Goal: Browse casually: Explore the website without a specific task or goal

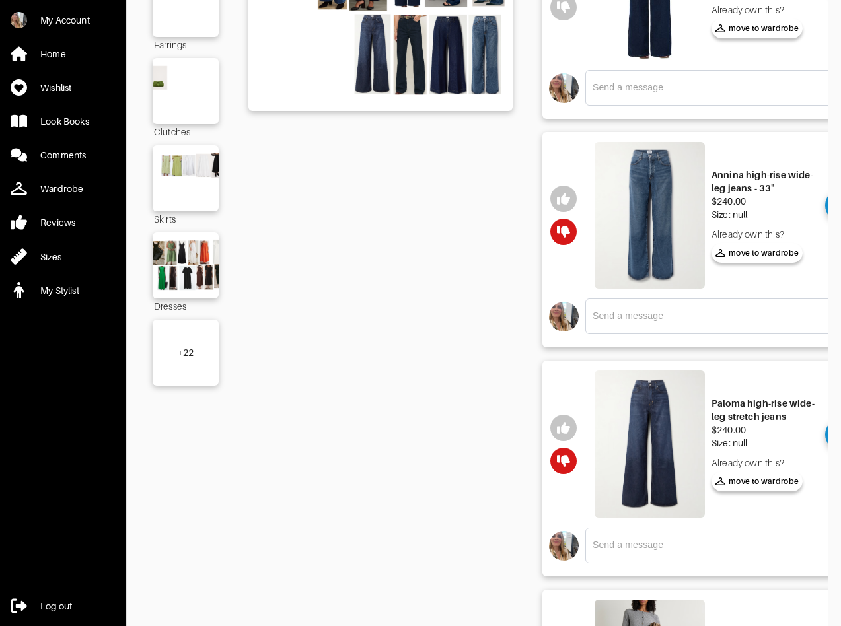
click at [196, 356] on div "+ 22" at bounding box center [186, 353] width 66 height 66
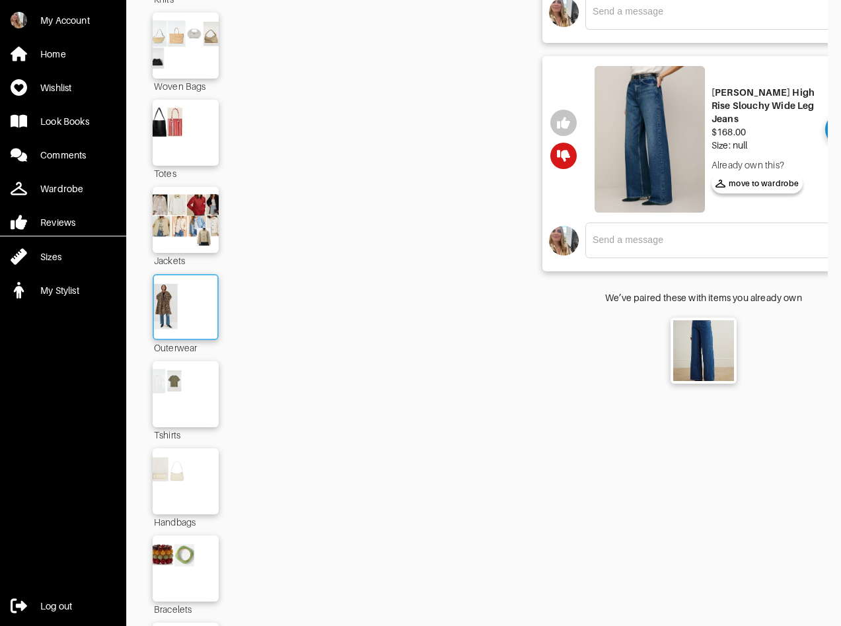
scroll to position [1669, 0]
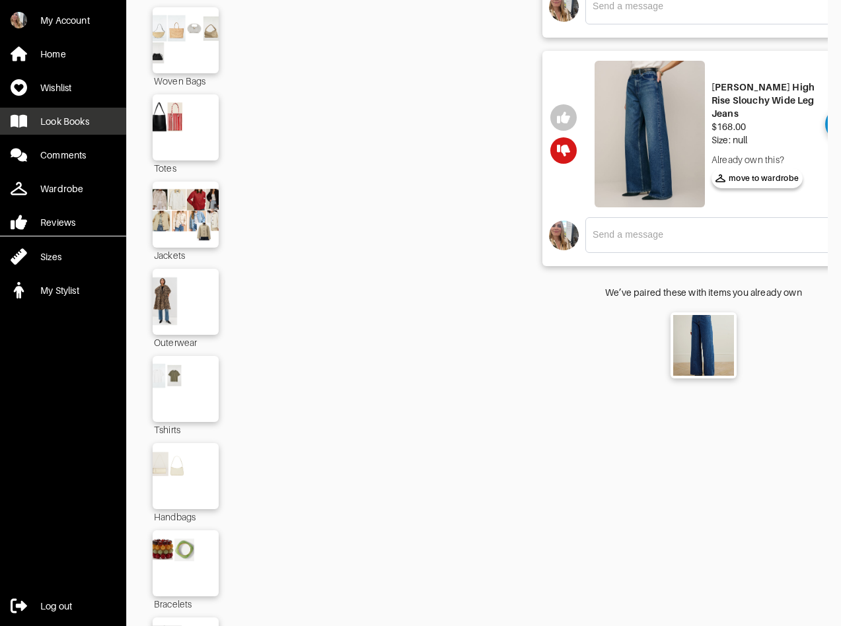
click at [59, 122] on div "Look Books" at bounding box center [64, 121] width 49 height 13
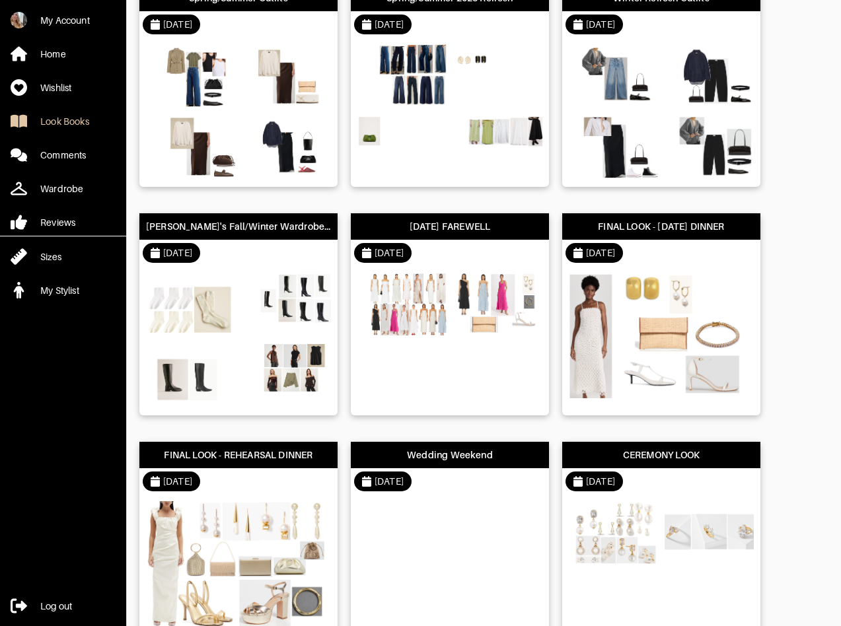
scroll to position [142, 0]
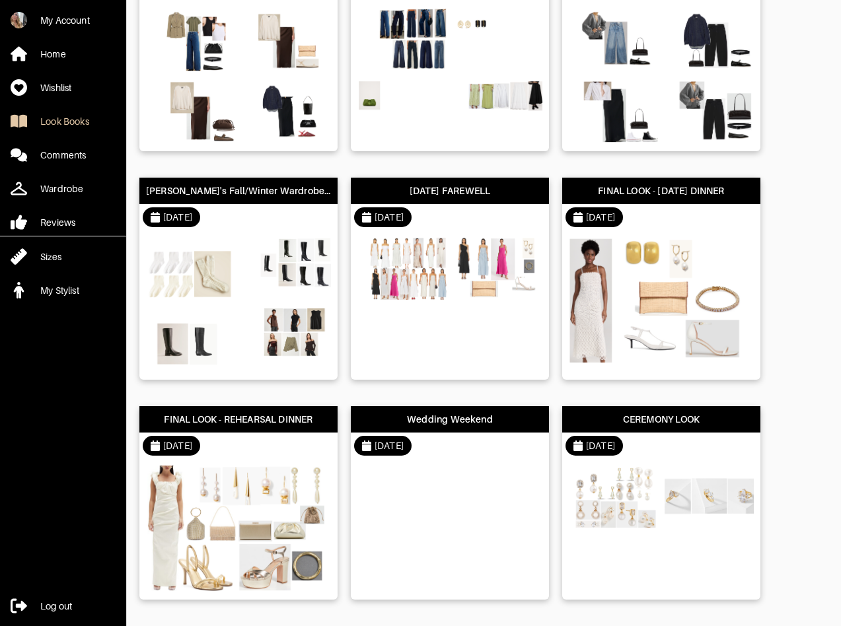
click at [255, 223] on div "[DATE]" at bounding box center [238, 217] width 198 height 26
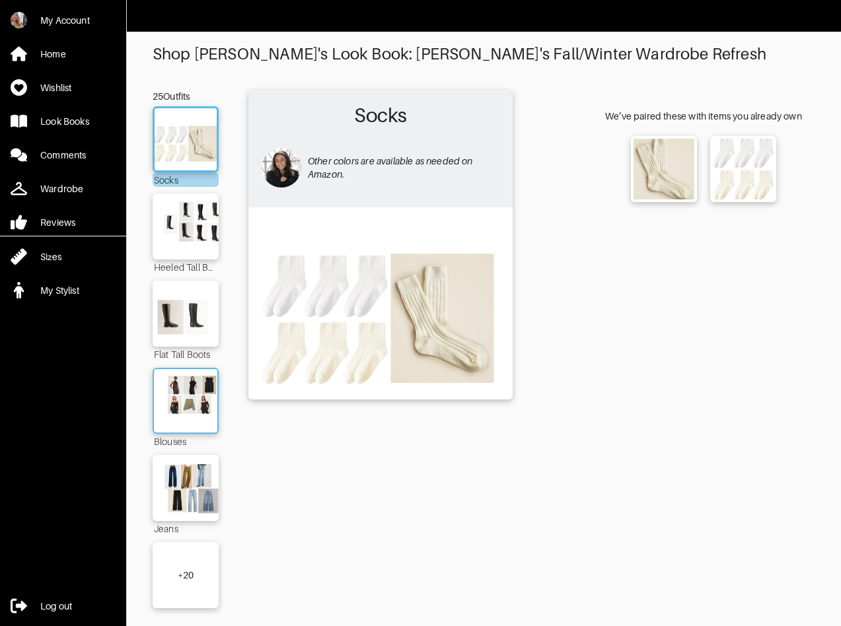
scroll to position [8, 0]
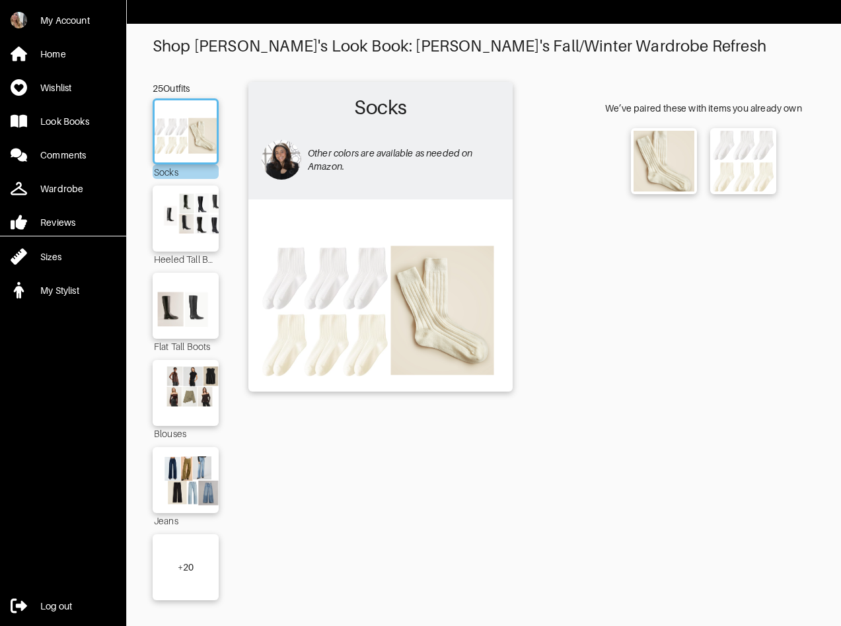
click at [188, 541] on div "+ 20" at bounding box center [186, 568] width 66 height 66
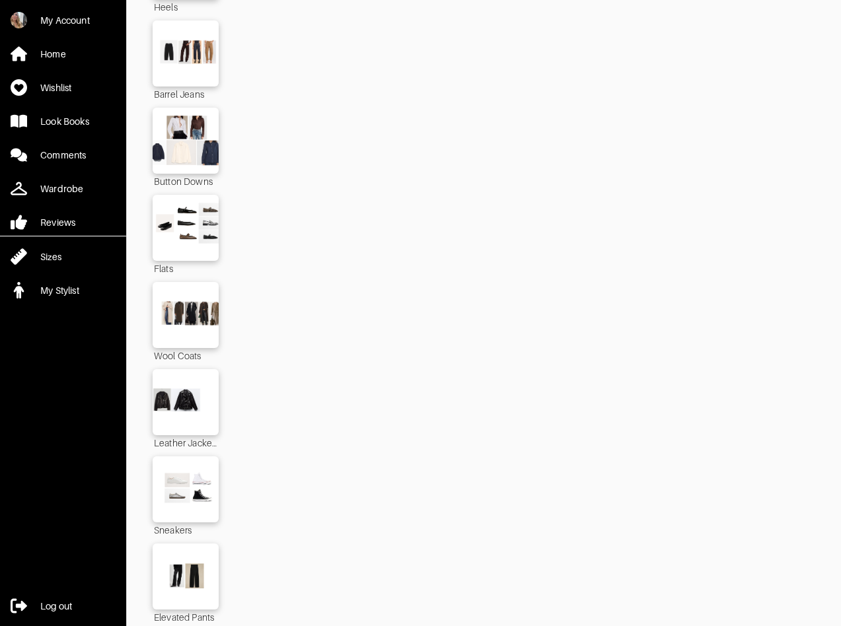
scroll to position [818, 0]
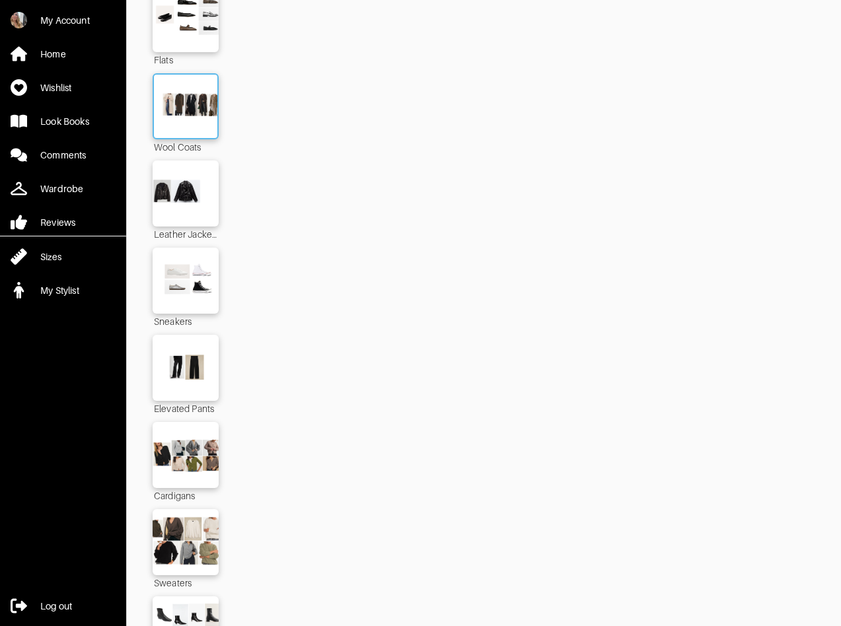
click at [186, 118] on img at bounding box center [185, 106] width 71 height 50
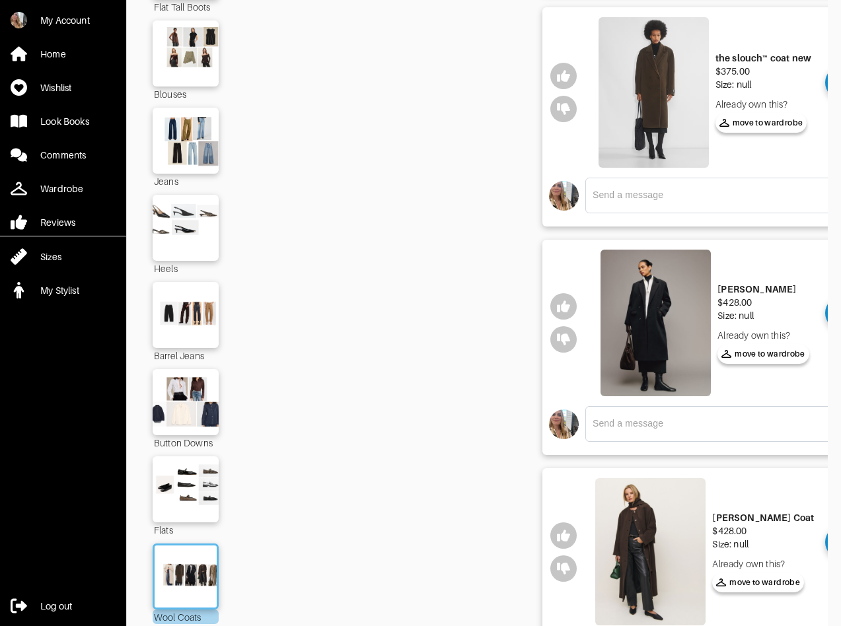
scroll to position [34, 0]
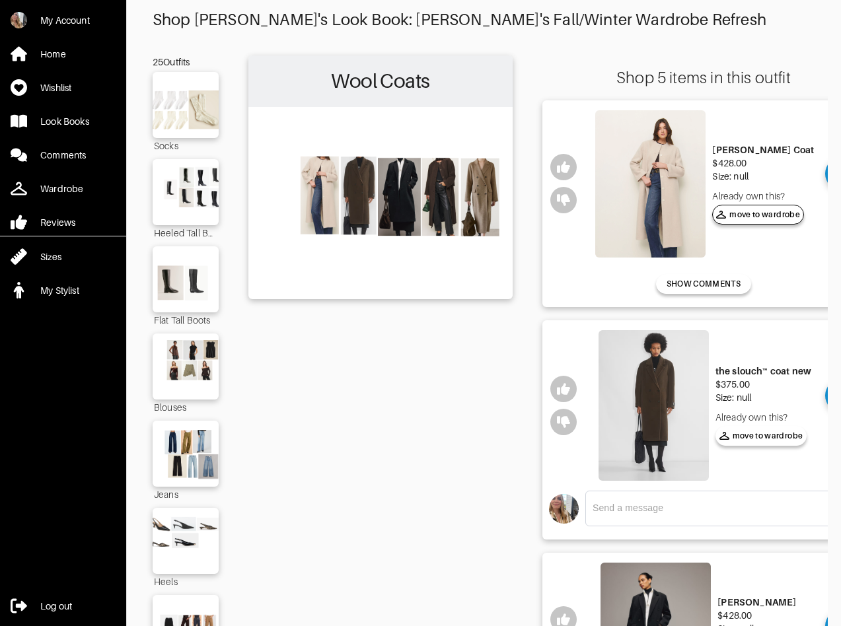
click at [775, 215] on span "move to wardrobe" at bounding box center [758, 215] width 84 height 12
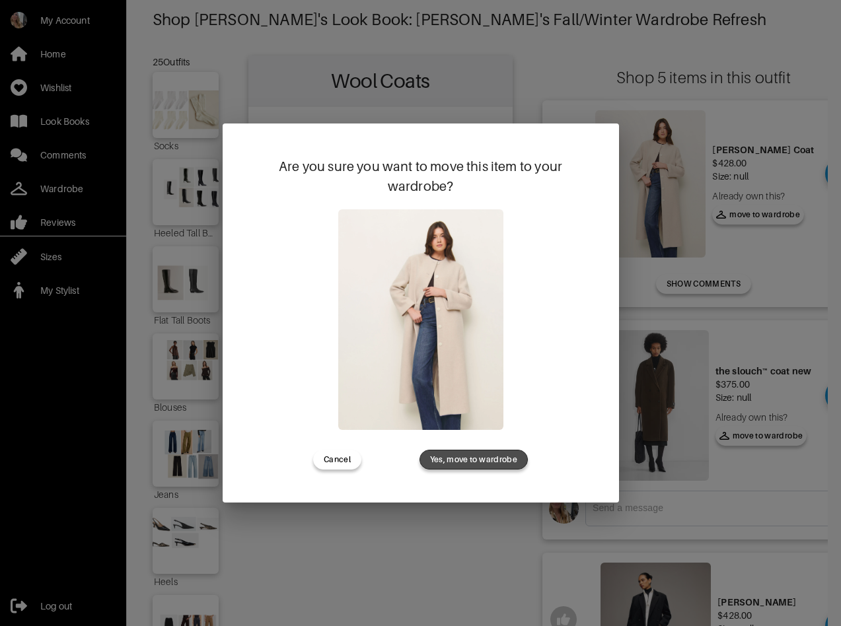
click at [481, 458] on span "Yes, move to wardrobe" at bounding box center [473, 460] width 87 height 12
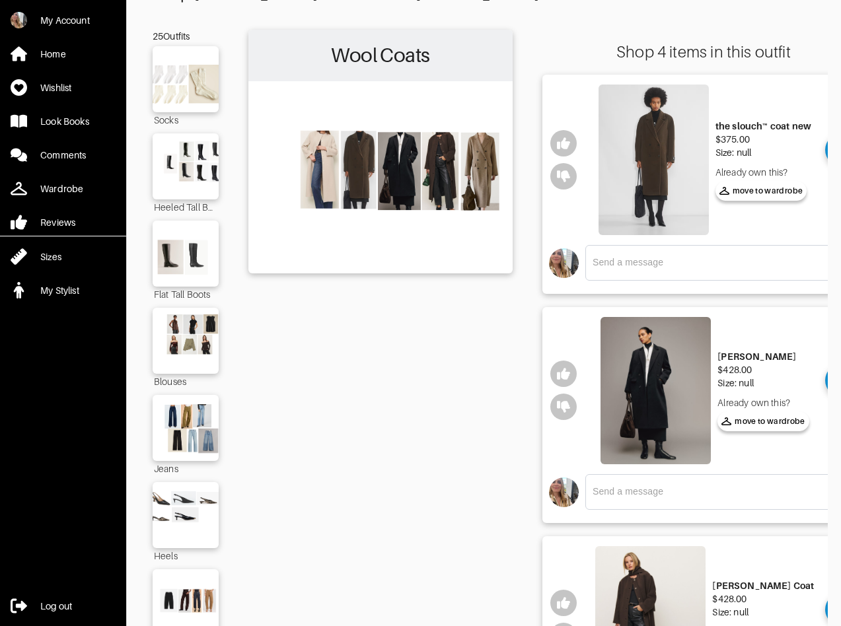
scroll to position [583, 0]
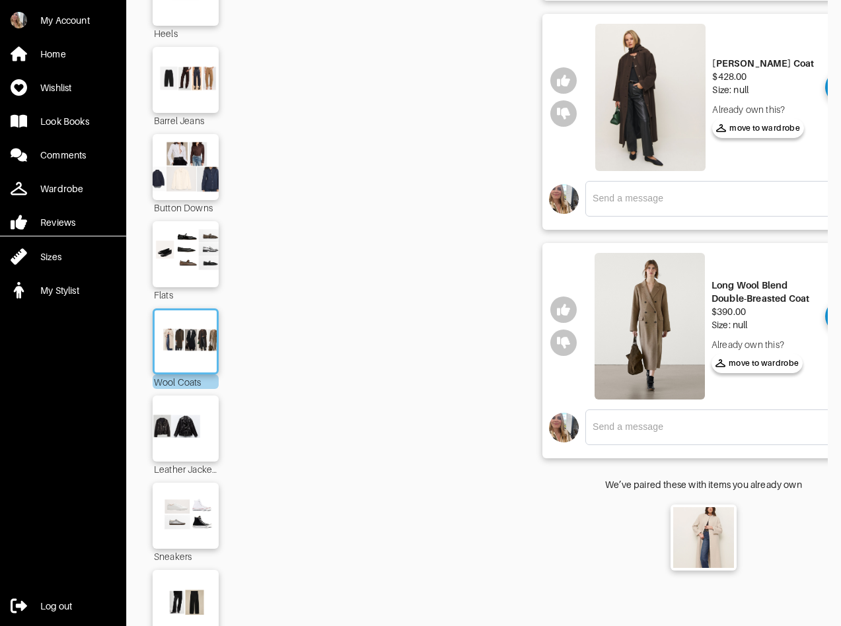
click at [649, 119] on img at bounding box center [650, 97] width 110 height 147
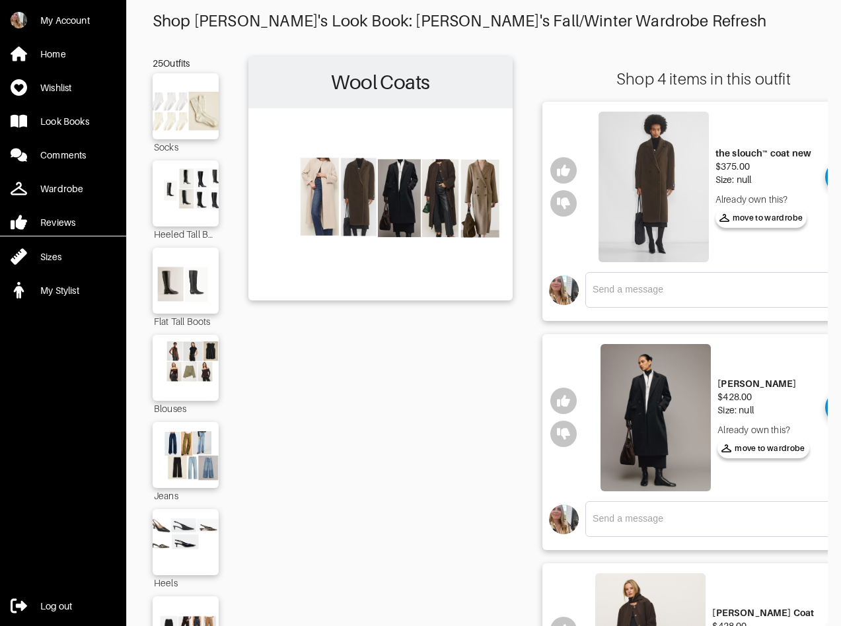
scroll to position [18, 0]
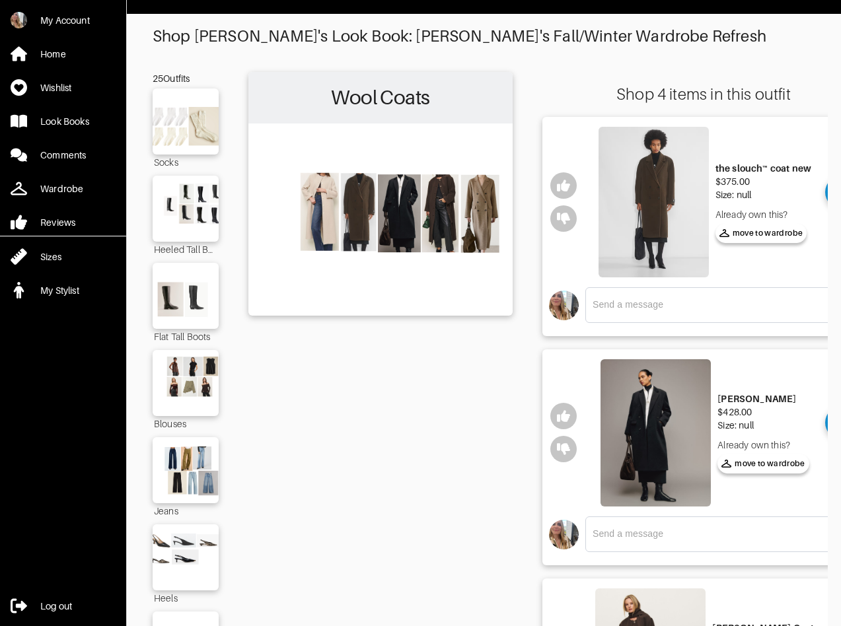
click at [668, 202] on img at bounding box center [654, 202] width 110 height 151
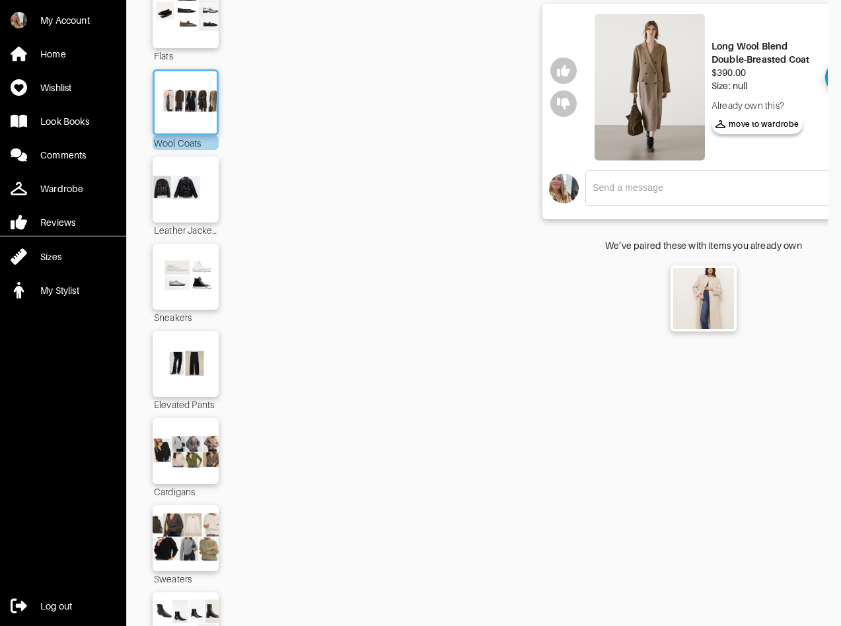
scroll to position [821, 0]
click at [194, 456] on img at bounding box center [185, 452] width 71 height 50
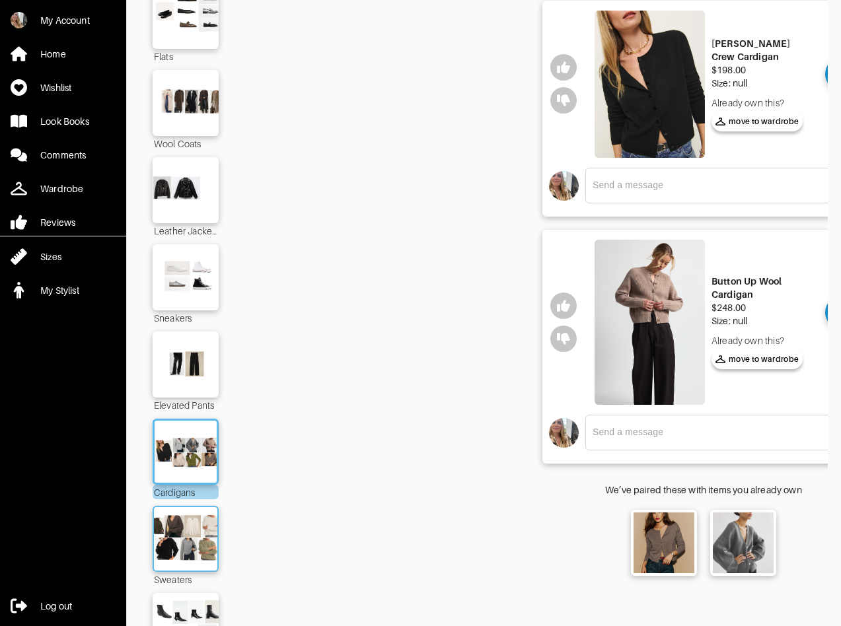
click at [178, 546] on img at bounding box center [185, 539] width 71 height 50
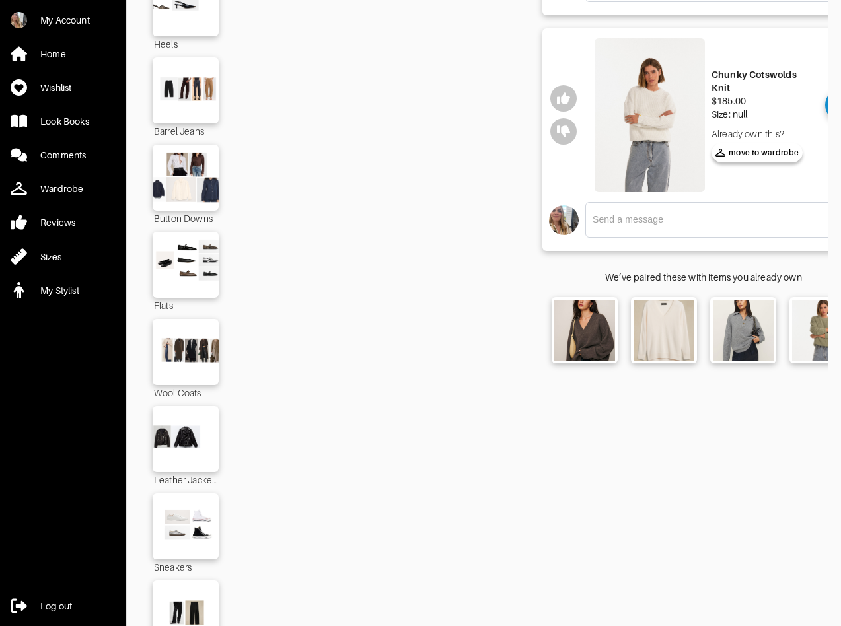
scroll to position [18, 0]
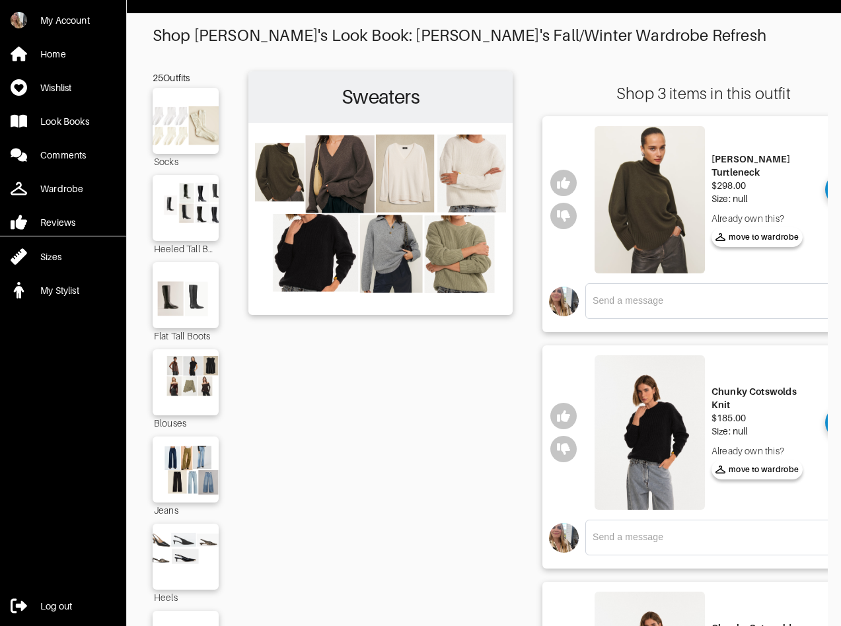
click at [640, 200] on img at bounding box center [650, 199] width 110 height 147
click at [631, 464] on img at bounding box center [650, 432] width 110 height 155
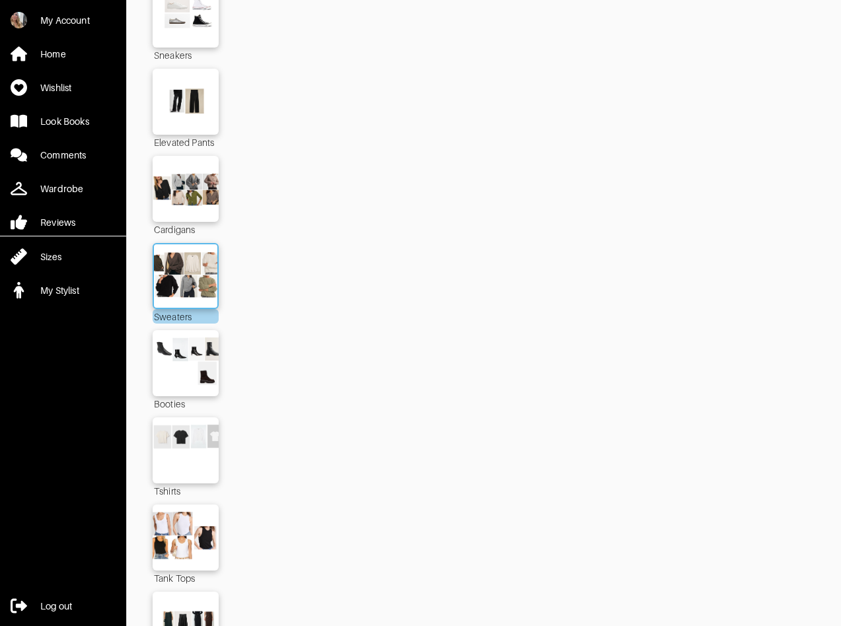
scroll to position [1089, 0]
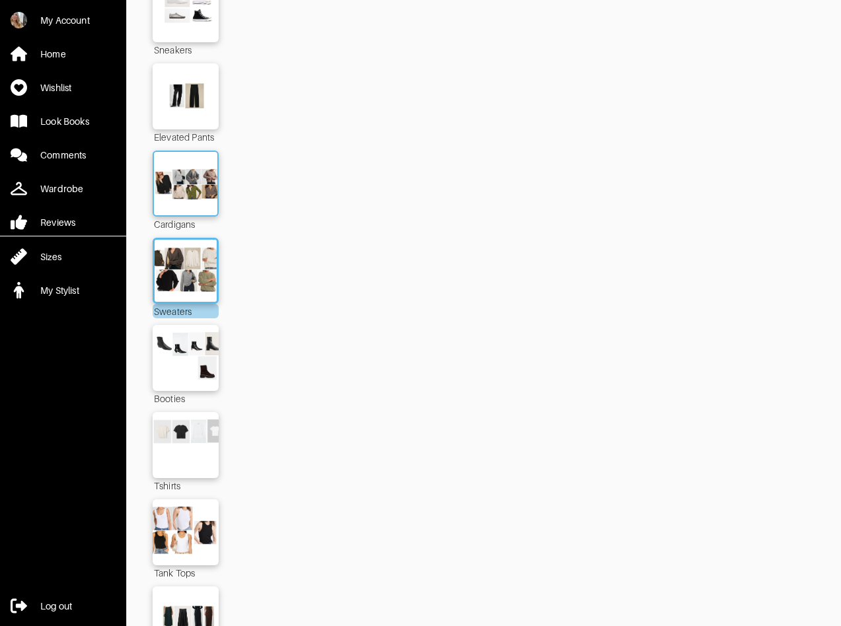
click at [202, 172] on img at bounding box center [185, 184] width 71 height 50
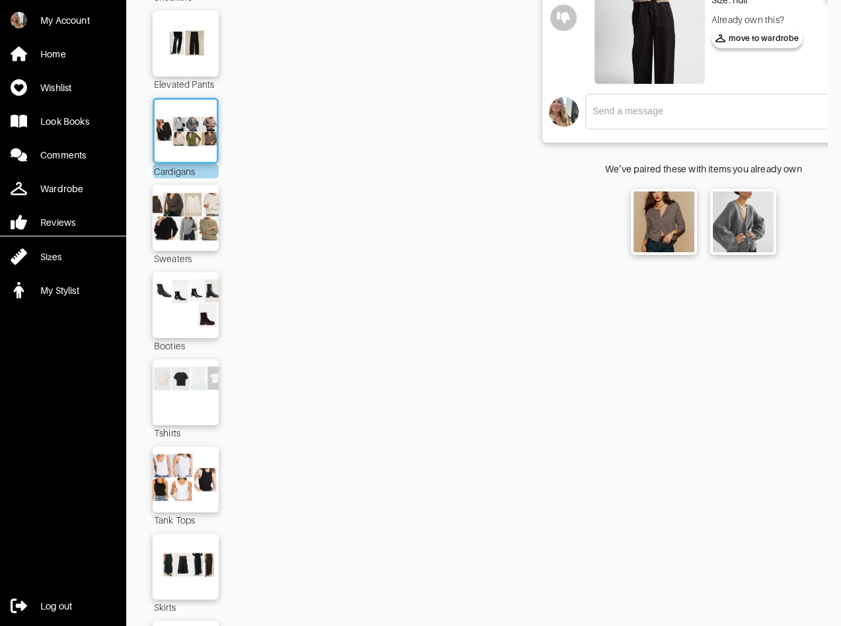
scroll to position [1143, 0]
click at [178, 215] on img at bounding box center [185, 217] width 71 height 50
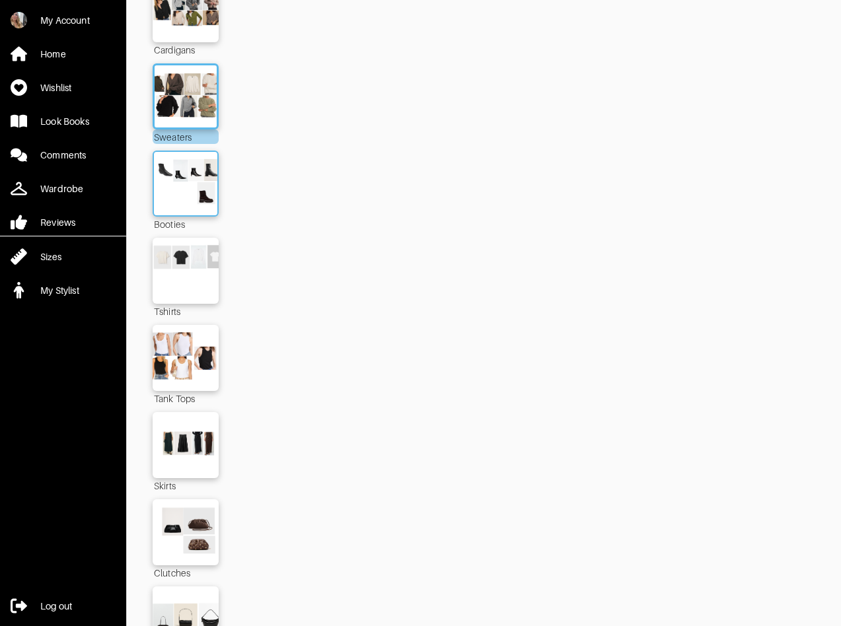
scroll to position [1265, 0]
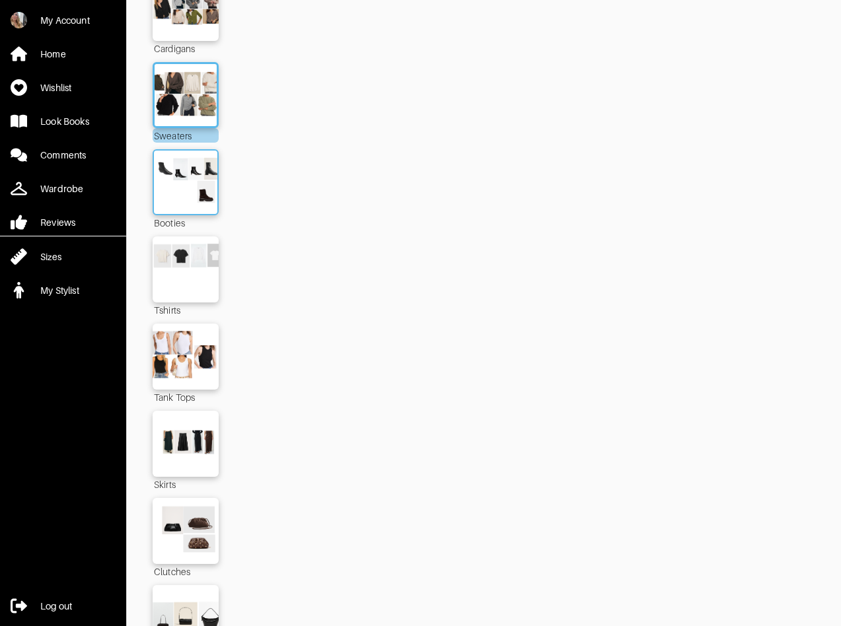
click at [168, 187] on img at bounding box center [185, 182] width 71 height 50
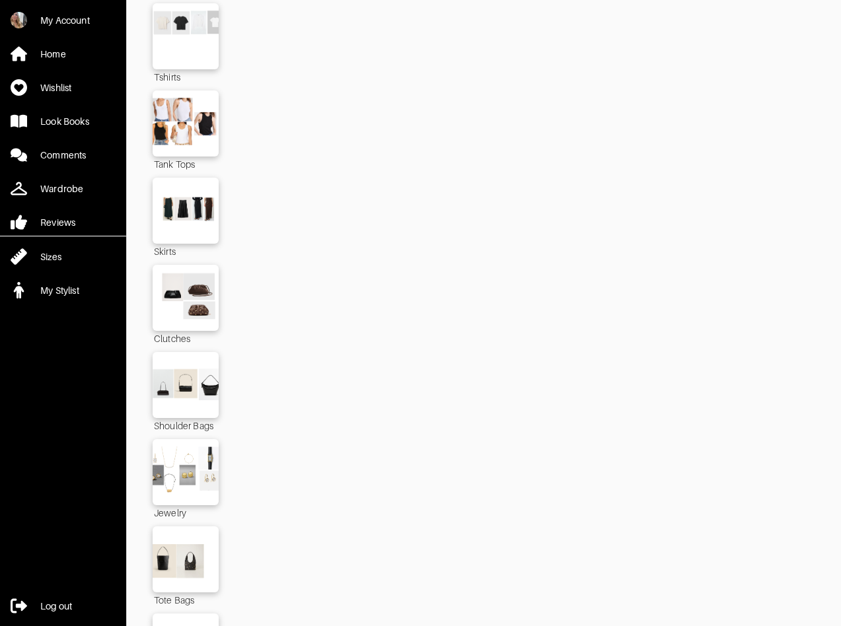
scroll to position [1538, 0]
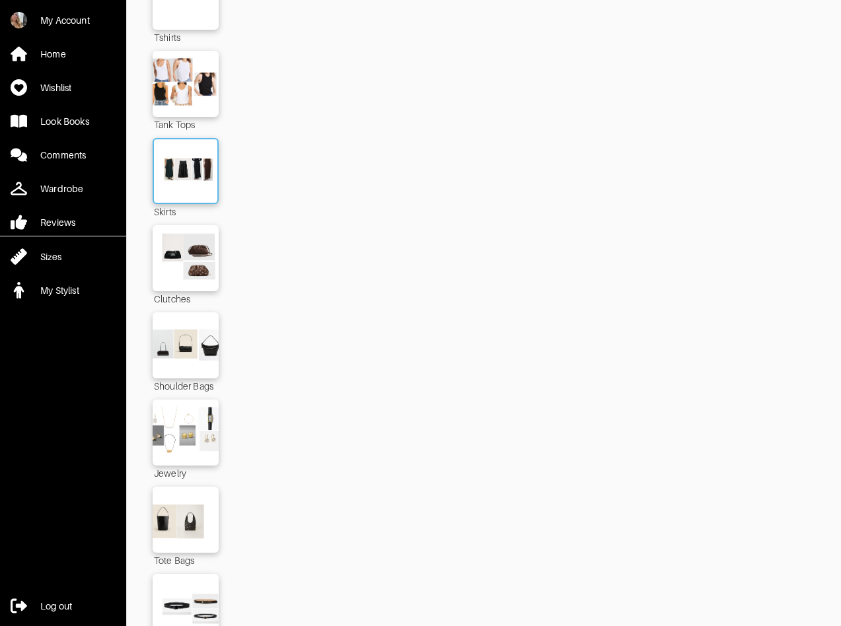
click at [172, 178] on img at bounding box center [185, 171] width 71 height 50
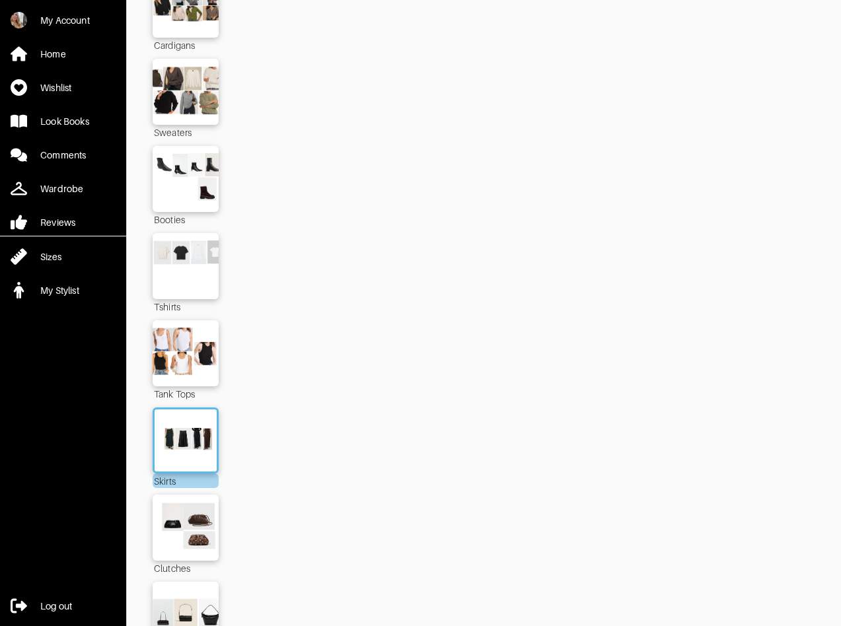
scroll to position [1685, 0]
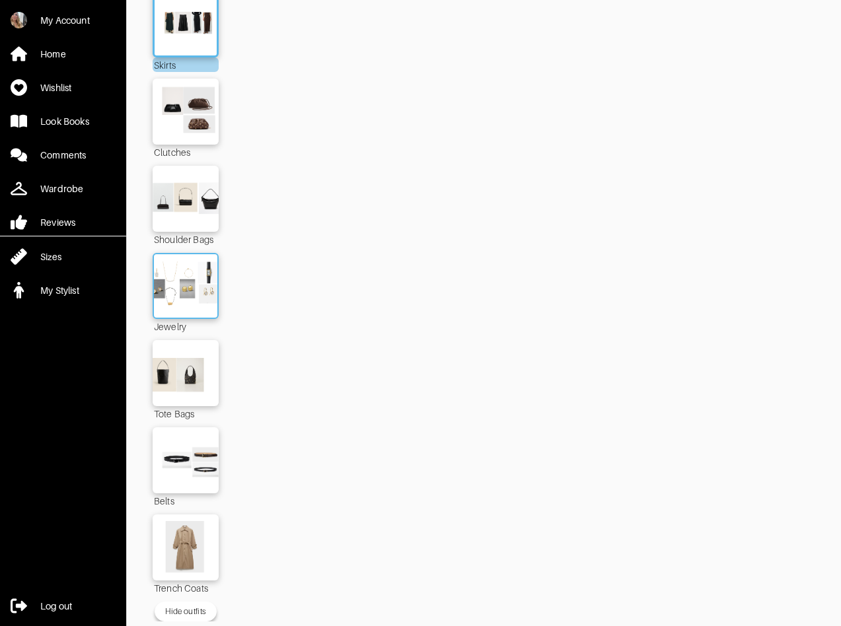
click at [197, 285] on img at bounding box center [185, 286] width 71 height 50
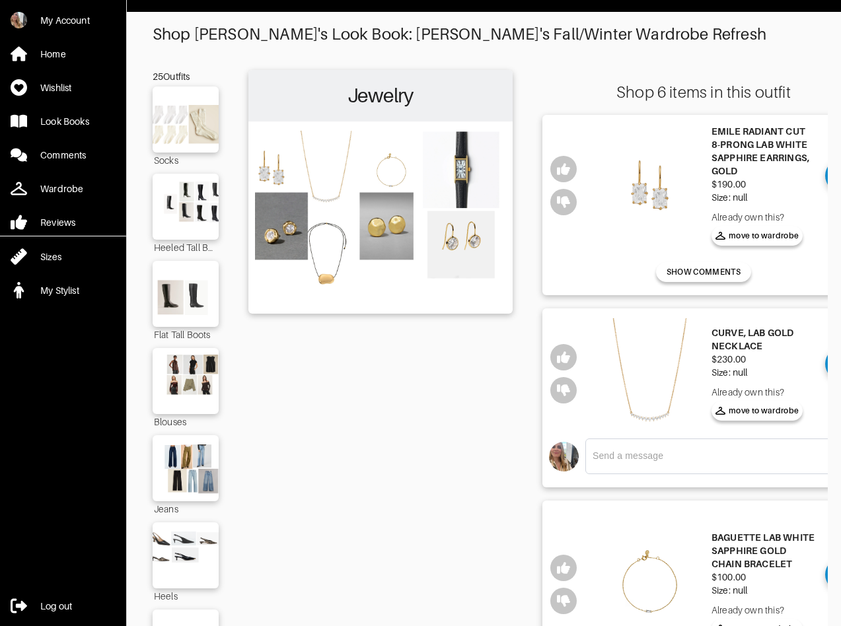
scroll to position [6, 0]
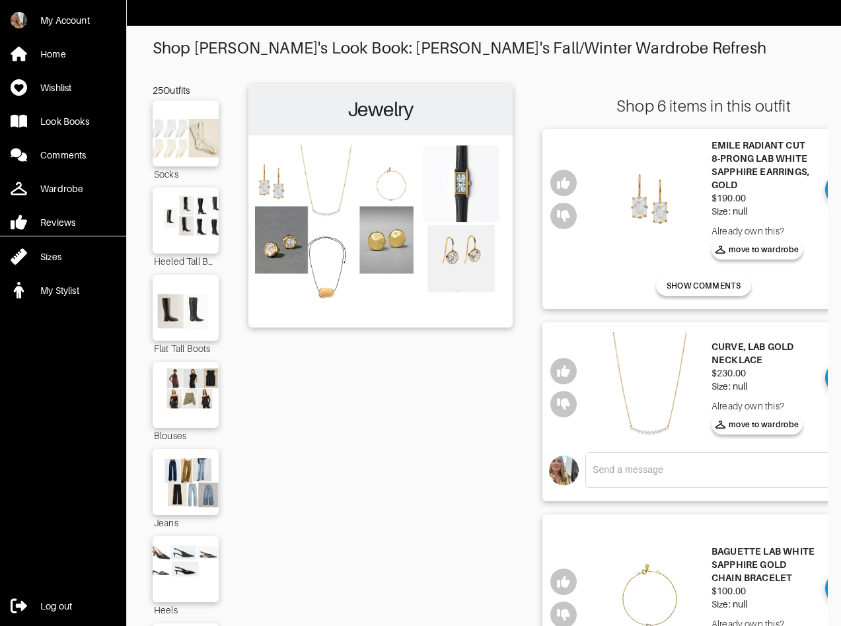
click at [640, 196] on img at bounding box center [650, 199] width 110 height 110
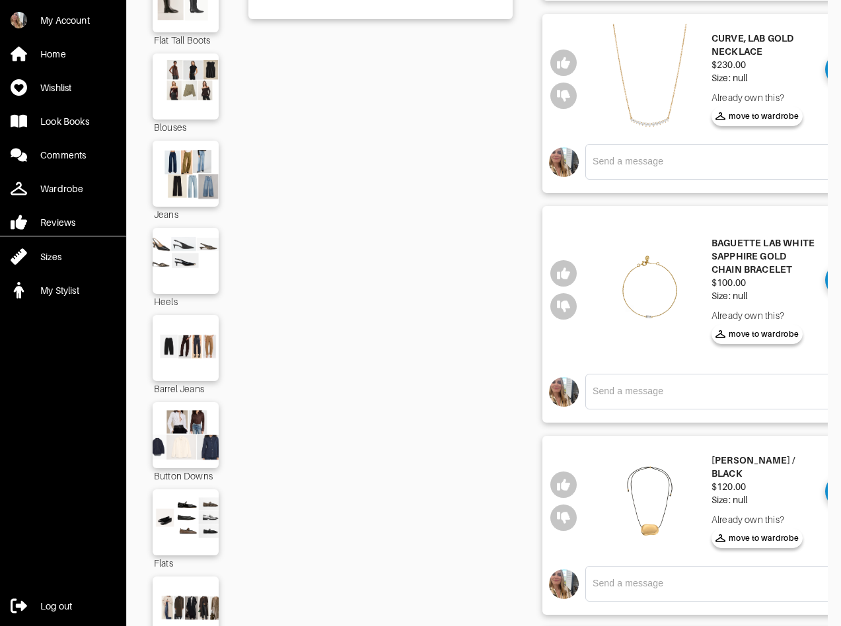
scroll to position [333, 0]
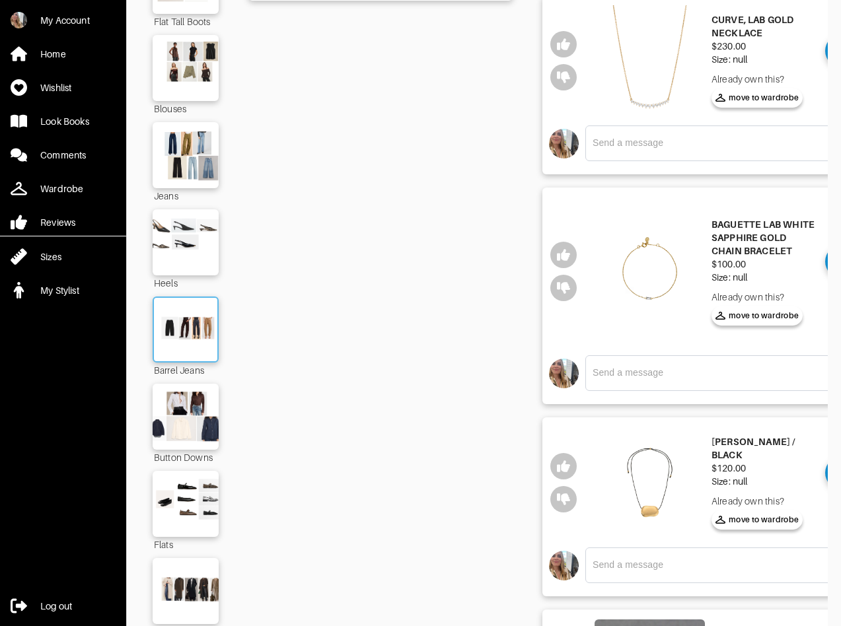
click at [182, 313] on img at bounding box center [185, 330] width 71 height 50
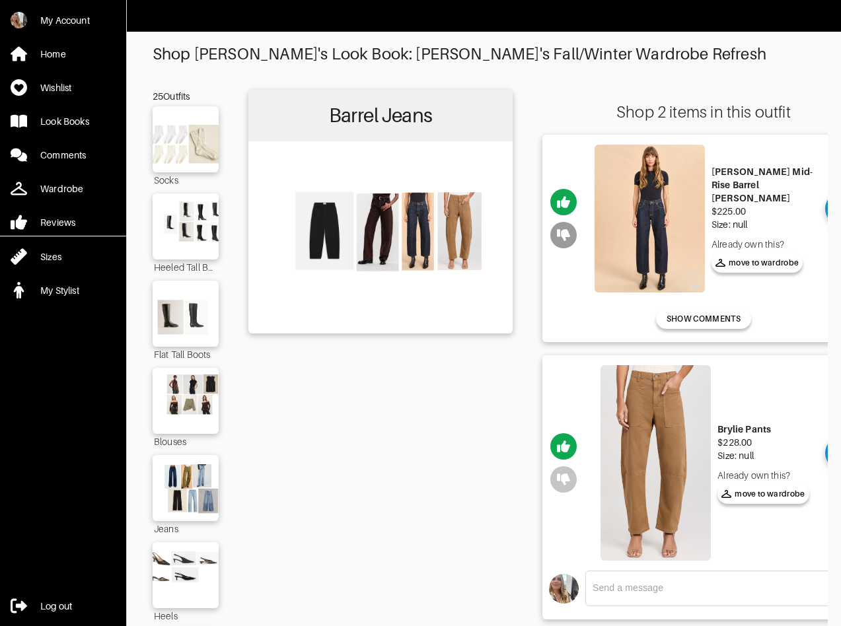
click at [559, 233] on icon "button" at bounding box center [563, 235] width 13 height 12
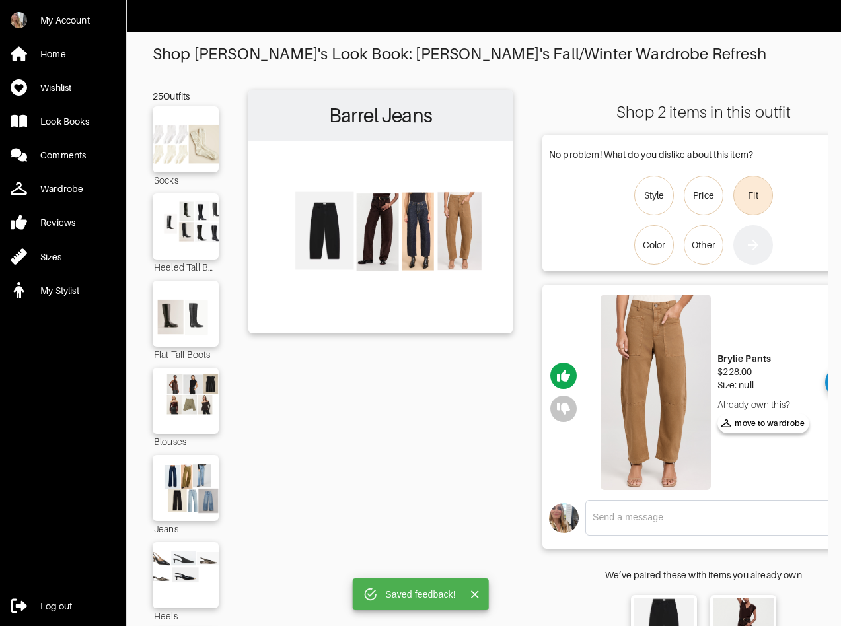
click at [743, 185] on label "Fit" at bounding box center [753, 196] width 40 height 40
click at [0, 0] on input "Fit" at bounding box center [0, 0] width 0 height 0
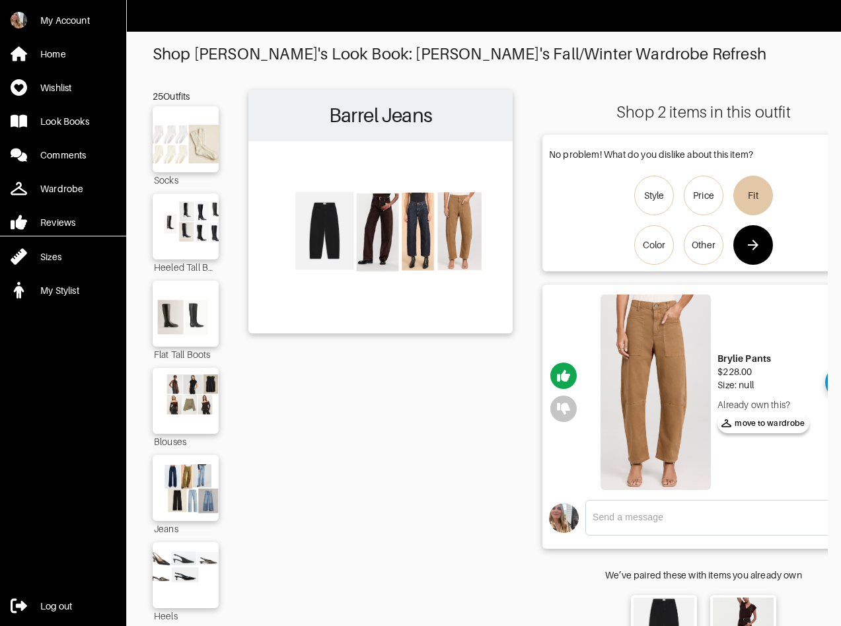
click at [753, 254] on button "button" at bounding box center [753, 245] width 40 height 40
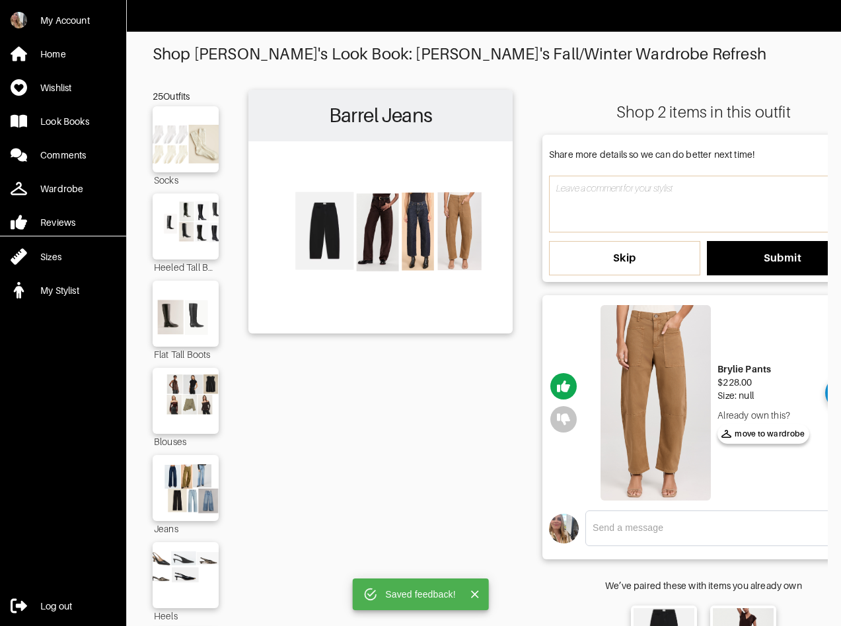
click at [646, 264] on button "Skip" at bounding box center [624, 258] width 151 height 34
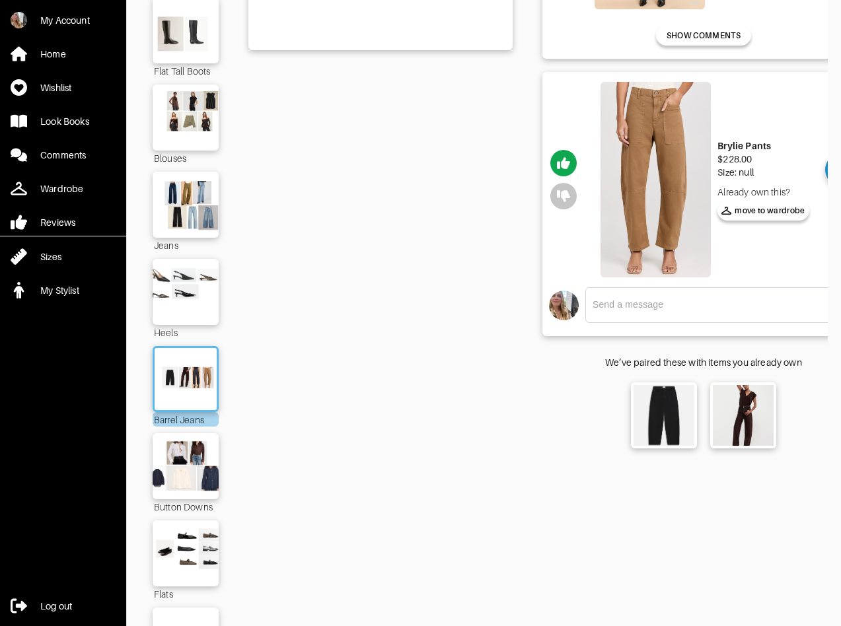
scroll to position [346, 0]
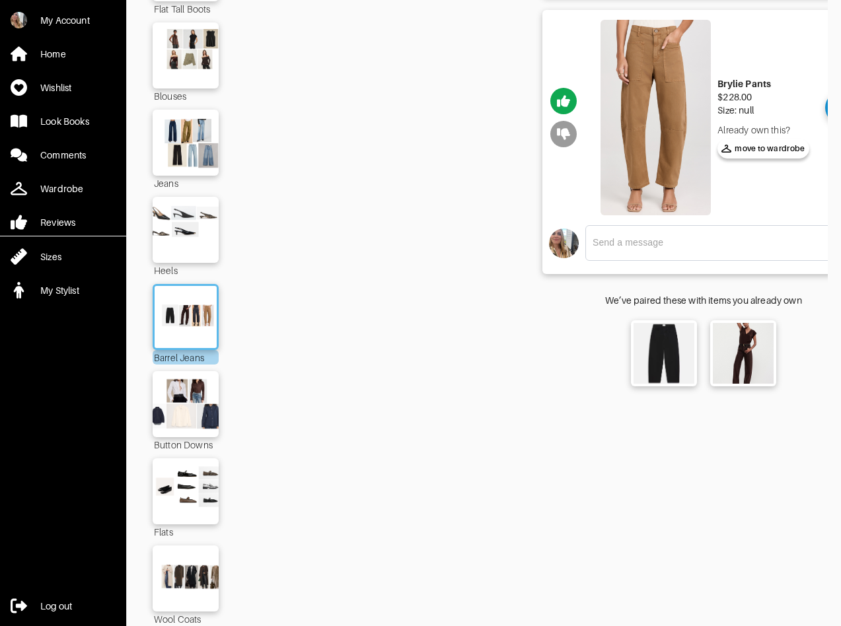
click at [567, 137] on icon "button" at bounding box center [563, 134] width 13 height 13
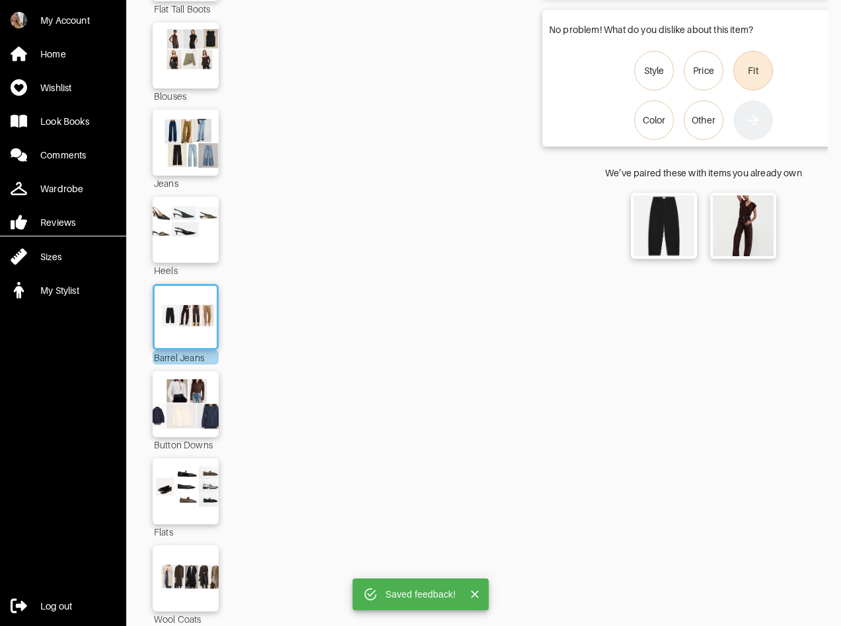
drag, startPoint x: 766, startPoint y: 69, endPoint x: 761, endPoint y: 80, distance: 11.8
click at [766, 69] on label "Fit" at bounding box center [753, 71] width 40 height 40
click at [0, 0] on input "Fit" at bounding box center [0, 0] width 0 height 0
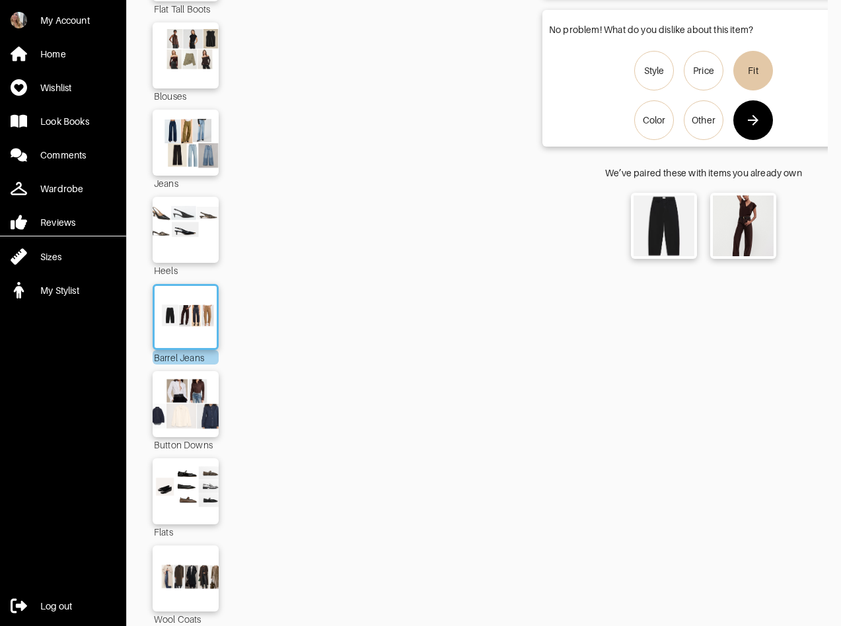
click at [757, 125] on icon "button" at bounding box center [753, 120] width 16 height 16
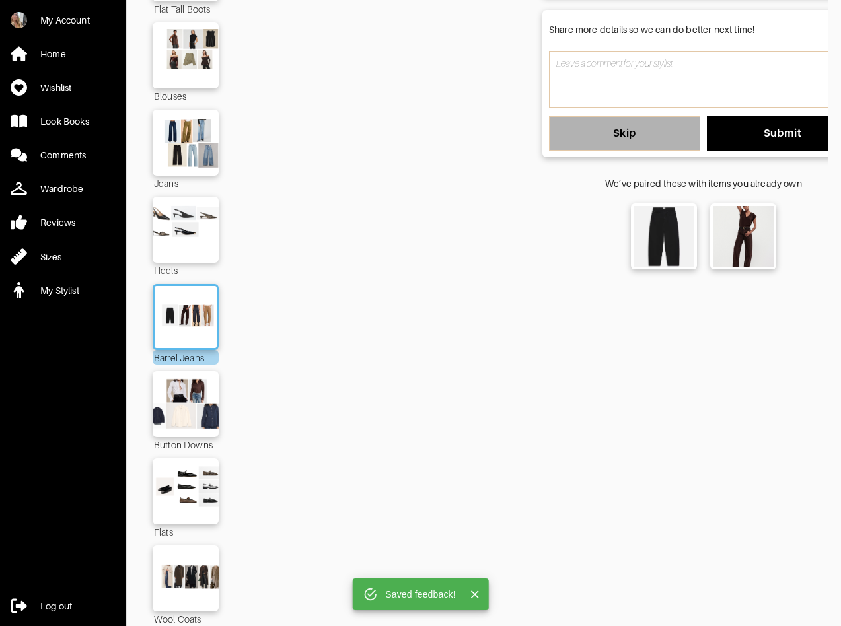
click at [655, 146] on button "Skip" at bounding box center [624, 133] width 151 height 34
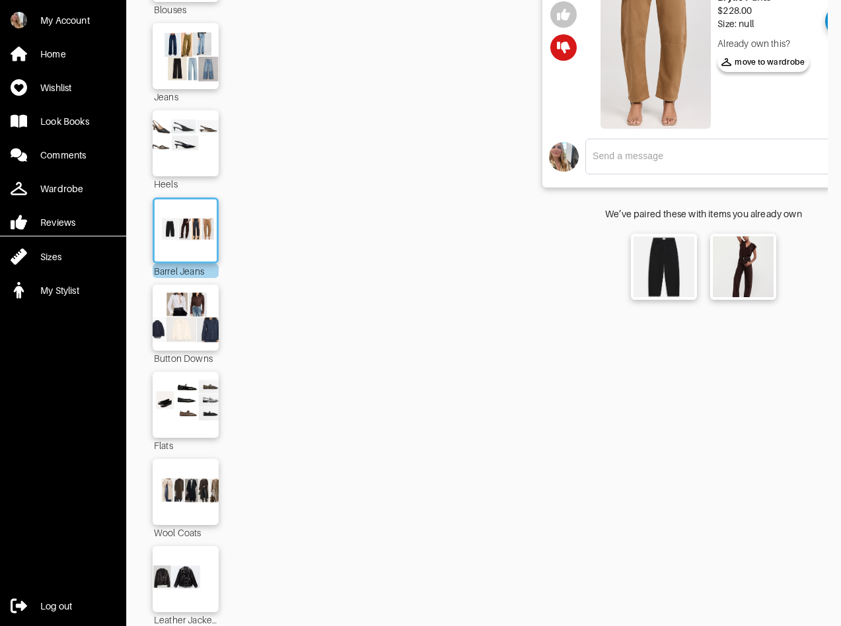
scroll to position [444, 0]
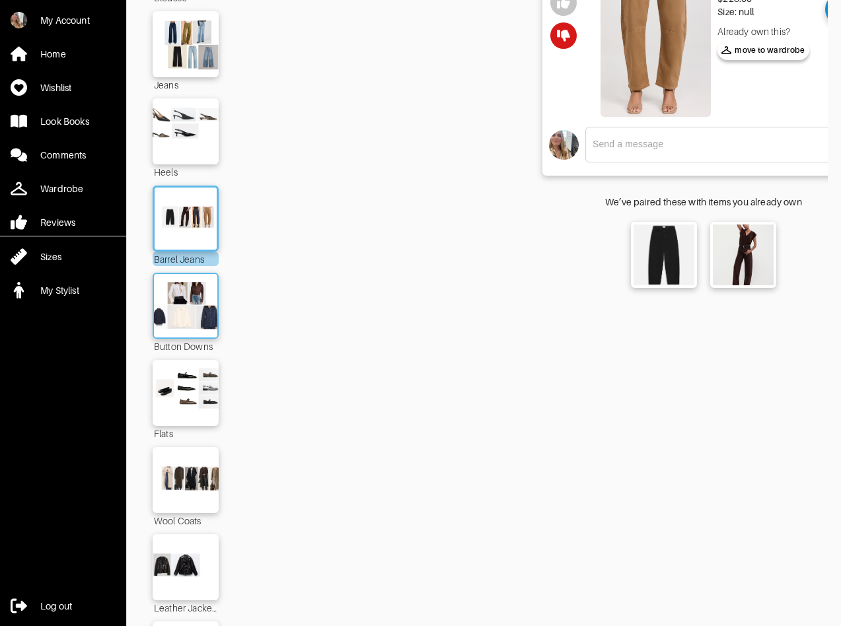
click at [179, 303] on img at bounding box center [185, 306] width 71 height 50
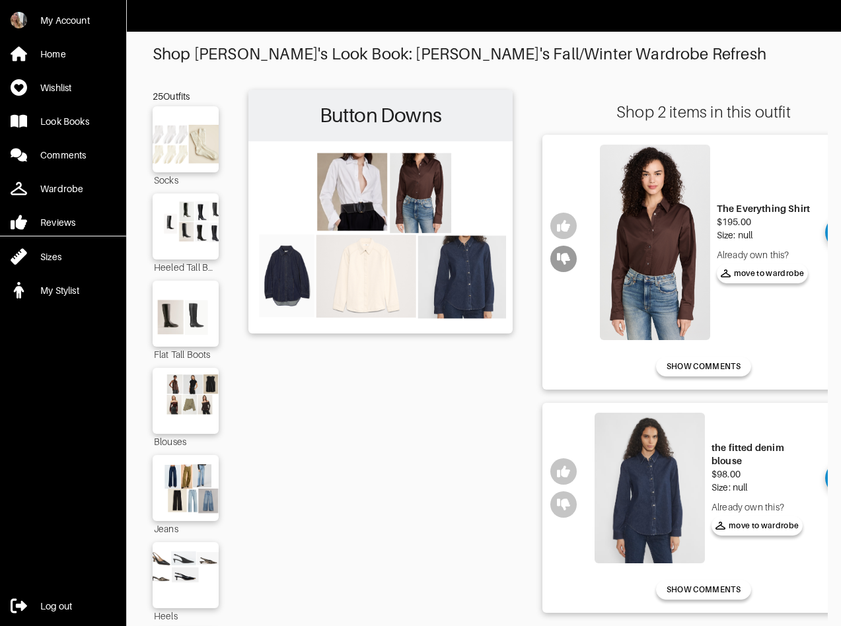
click at [565, 254] on icon "button" at bounding box center [563, 259] width 13 height 12
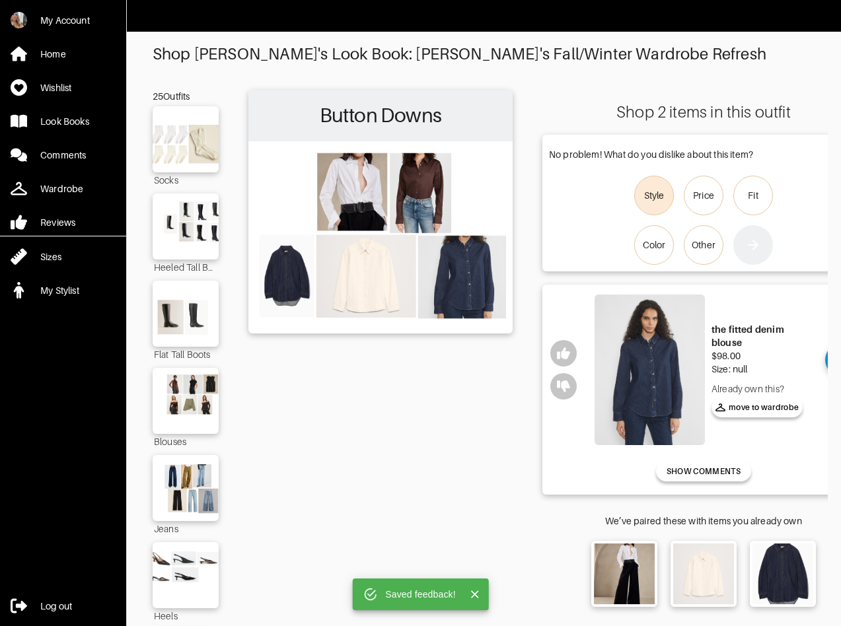
click at [645, 198] on div "Style" at bounding box center [654, 195] width 20 height 13
click at [0, 0] on input "Style" at bounding box center [0, 0] width 0 height 0
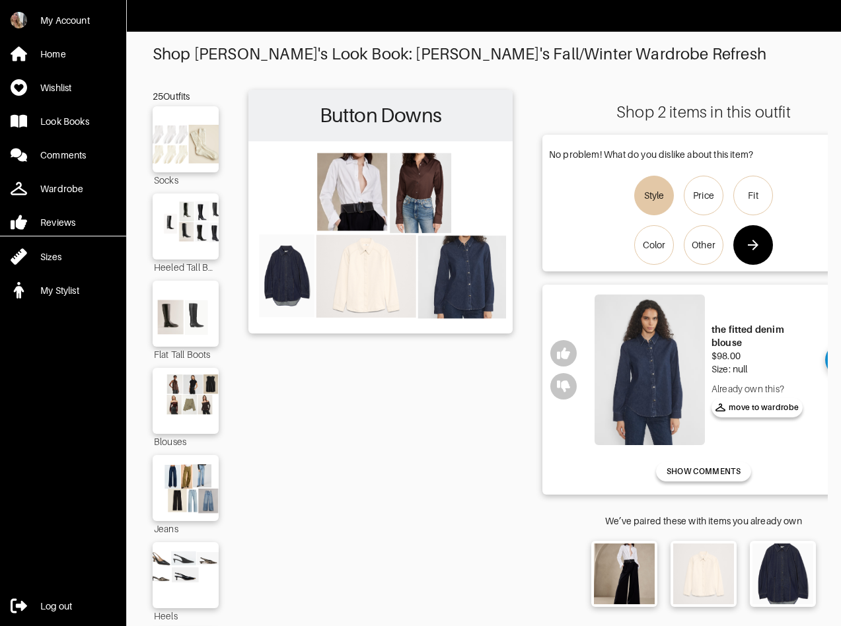
click at [751, 246] on icon "button" at bounding box center [753, 245] width 16 height 16
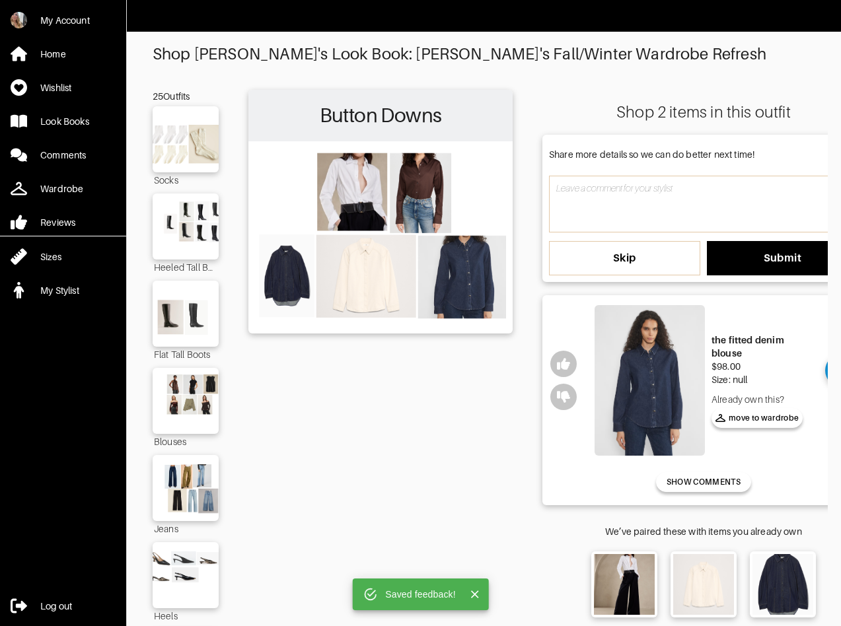
click at [634, 270] on button "Skip" at bounding box center [624, 258] width 151 height 34
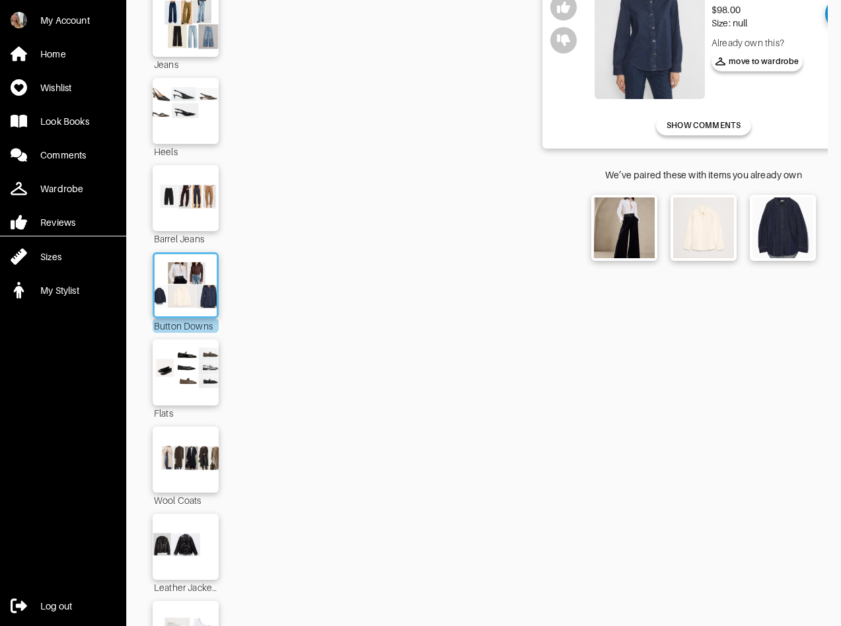
scroll to position [499, 0]
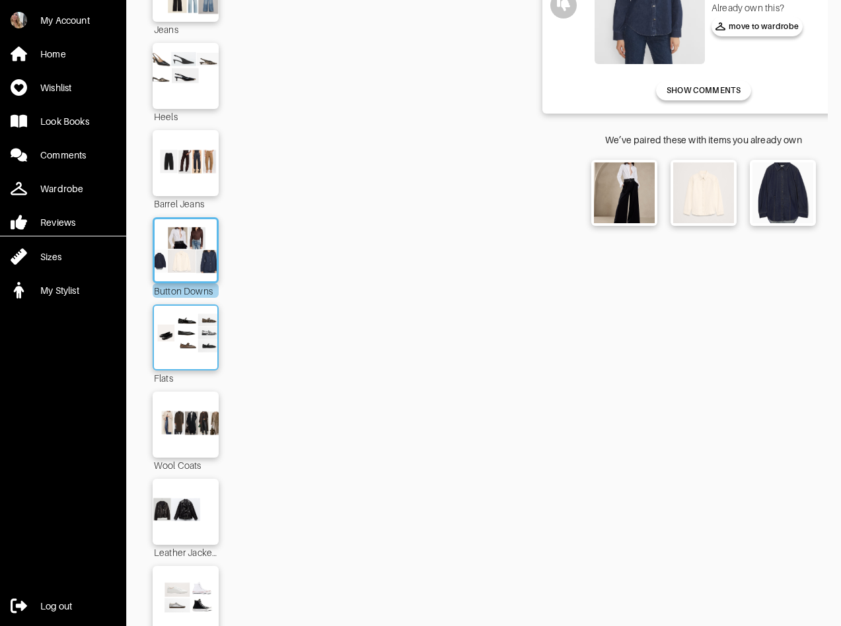
click at [180, 349] on img at bounding box center [185, 338] width 71 height 50
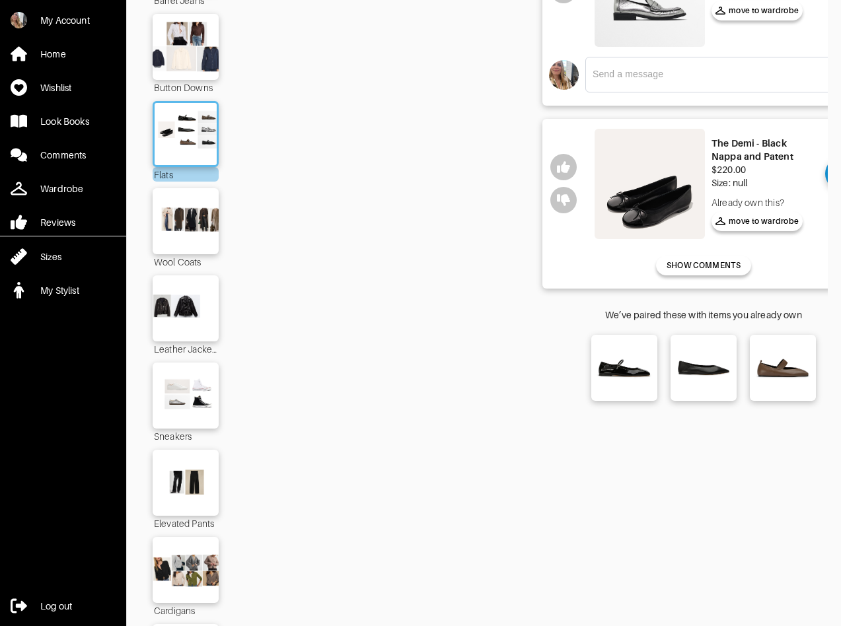
scroll to position [733, 0]
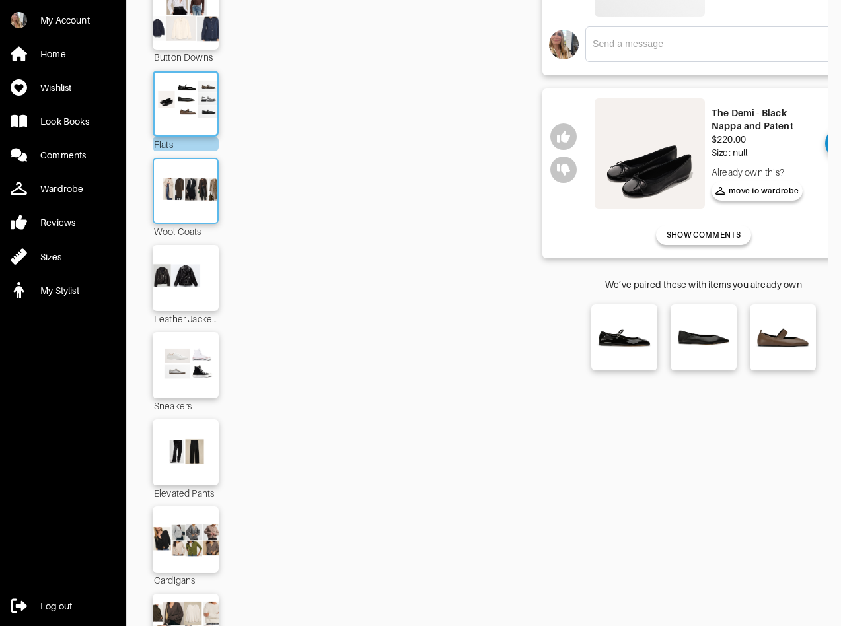
click at [169, 194] on img at bounding box center [185, 191] width 71 height 50
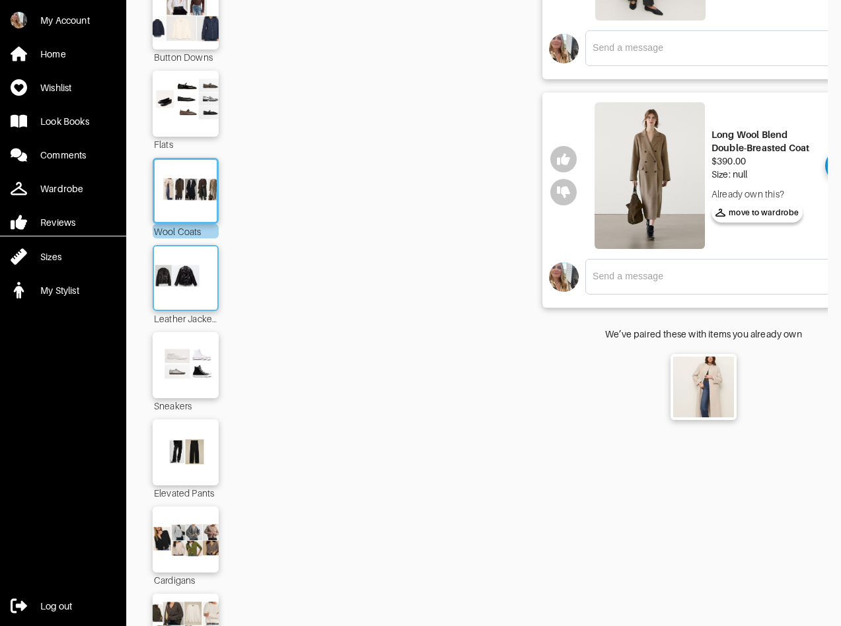
click at [188, 276] on img at bounding box center [185, 278] width 71 height 50
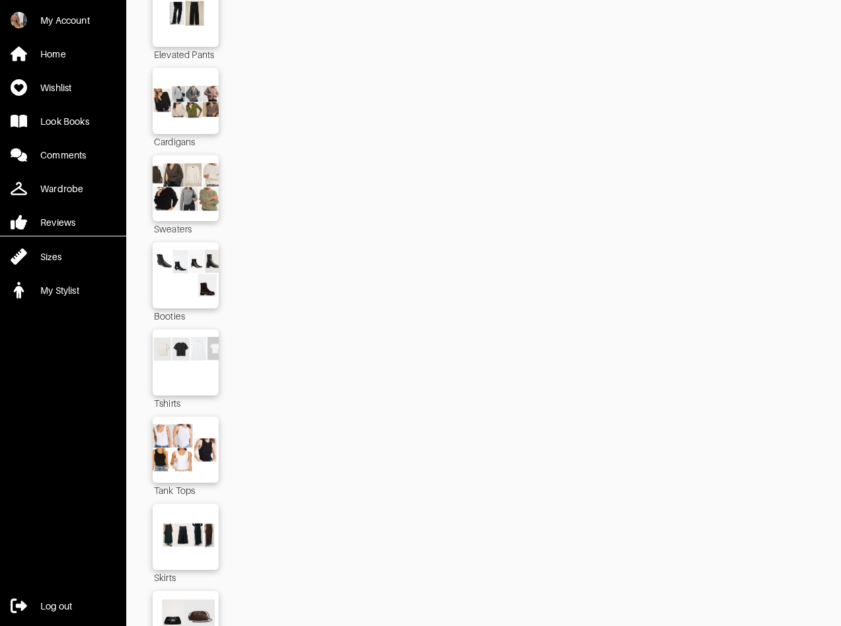
scroll to position [1173, 0]
click at [163, 273] on img at bounding box center [185, 275] width 71 height 50
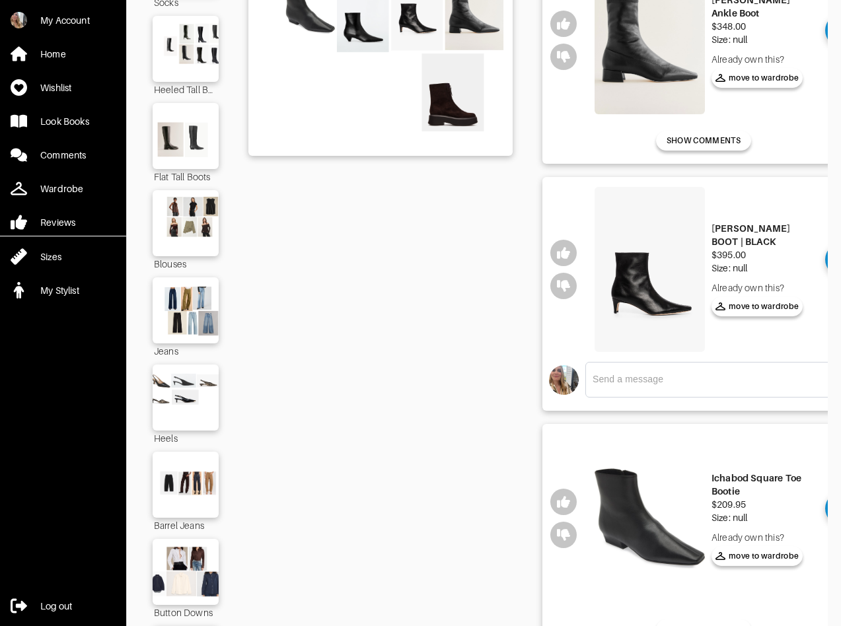
scroll to position [102, 0]
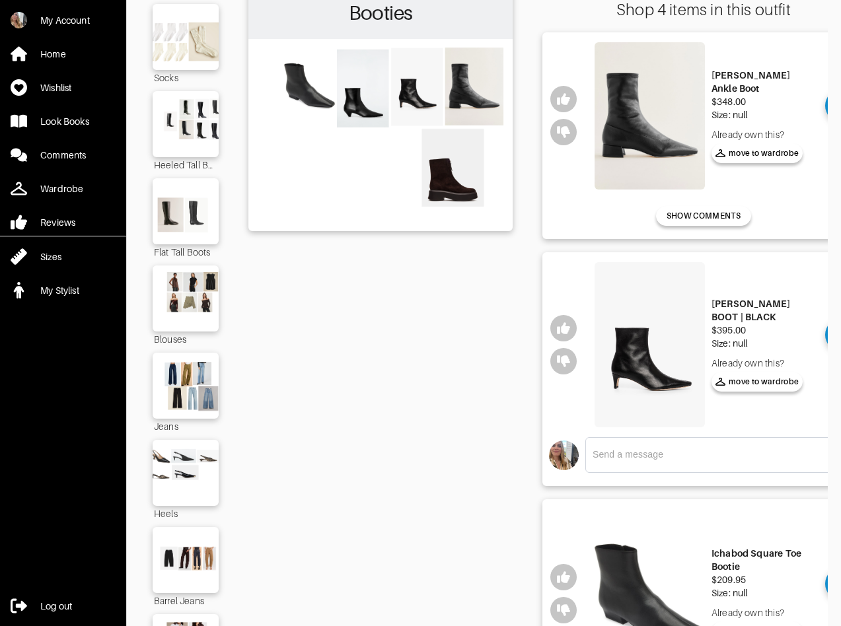
click at [638, 338] on img at bounding box center [650, 345] width 110 height 166
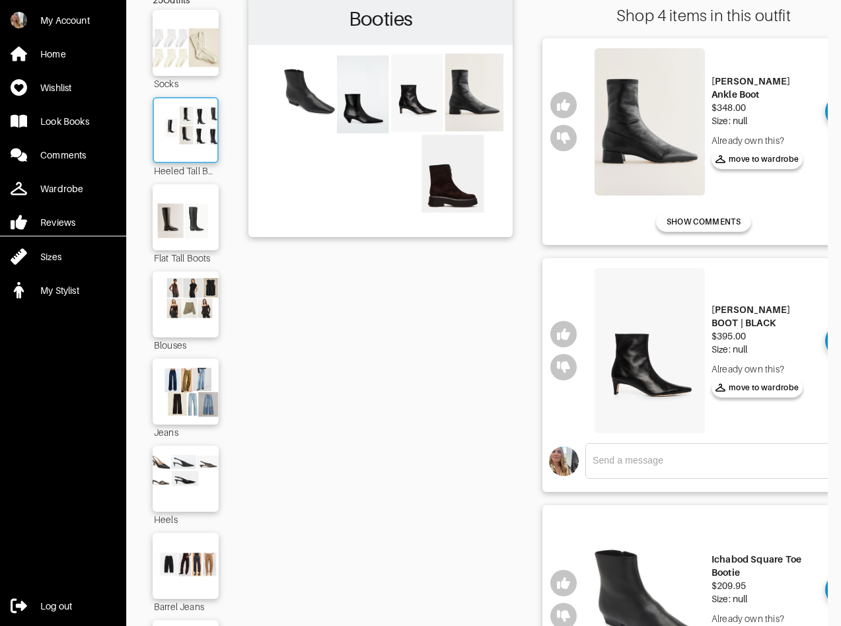
click at [188, 131] on img at bounding box center [185, 130] width 71 height 50
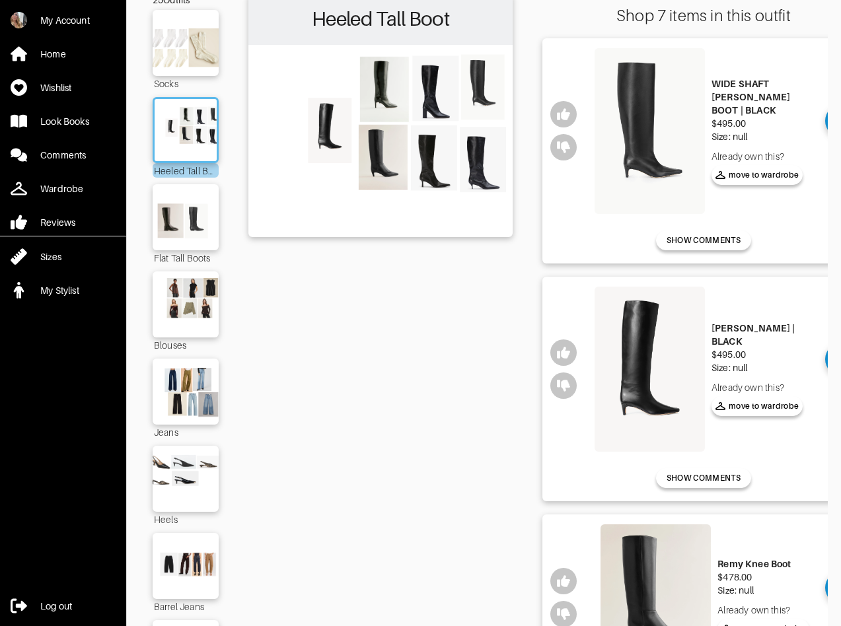
scroll to position [96, 0]
